Goal: Task Accomplishment & Management: Complete application form

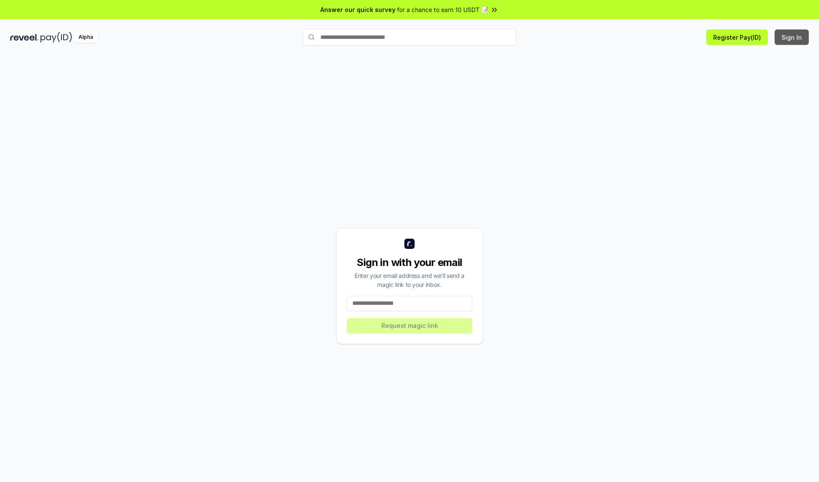
click at [792, 37] on button "Sign In" at bounding box center [792, 36] width 34 height 15
type input "**********"
click at [410, 325] on button "Request magic link" at bounding box center [409, 325] width 125 height 15
